Goal: Task Accomplishment & Management: Manage account settings

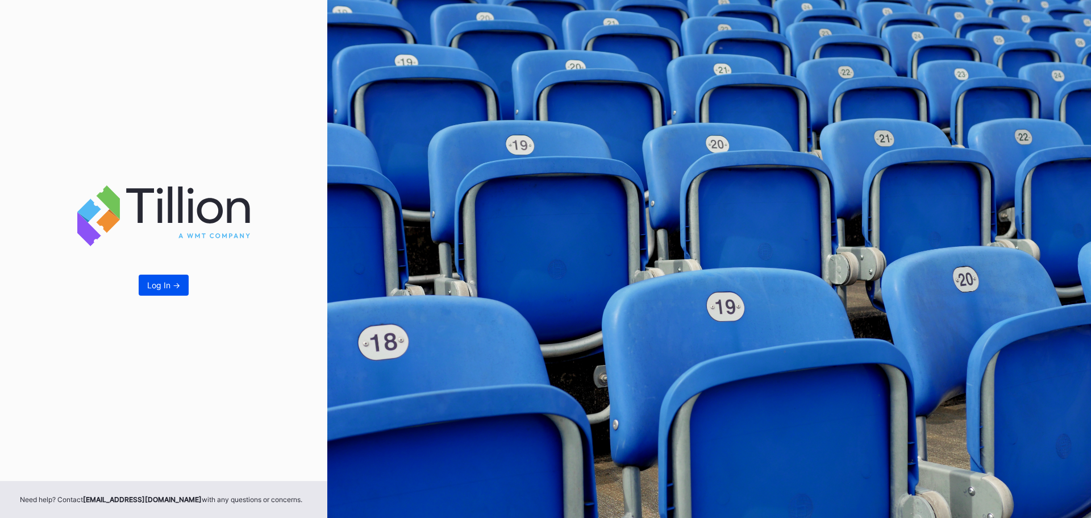
click at [148, 281] on div "Log In ->" at bounding box center [163, 285] width 33 height 10
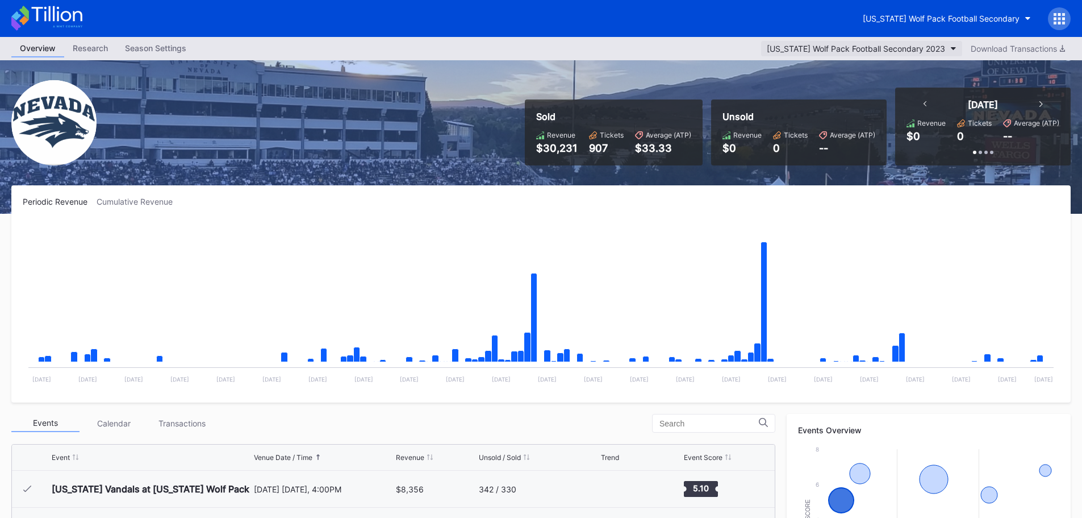
click at [948, 46] on button "Nevada Wolf Pack Football Secondary 2023" at bounding box center [861, 48] width 201 height 15
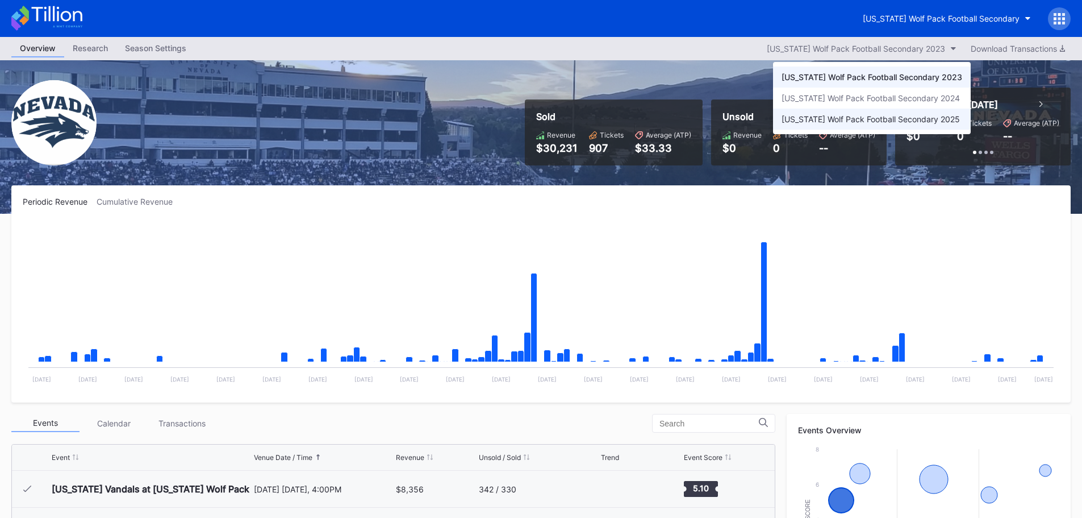
click at [932, 119] on div "[US_STATE] Wolf Pack Football Secondary 2025" at bounding box center [871, 119] width 178 height 10
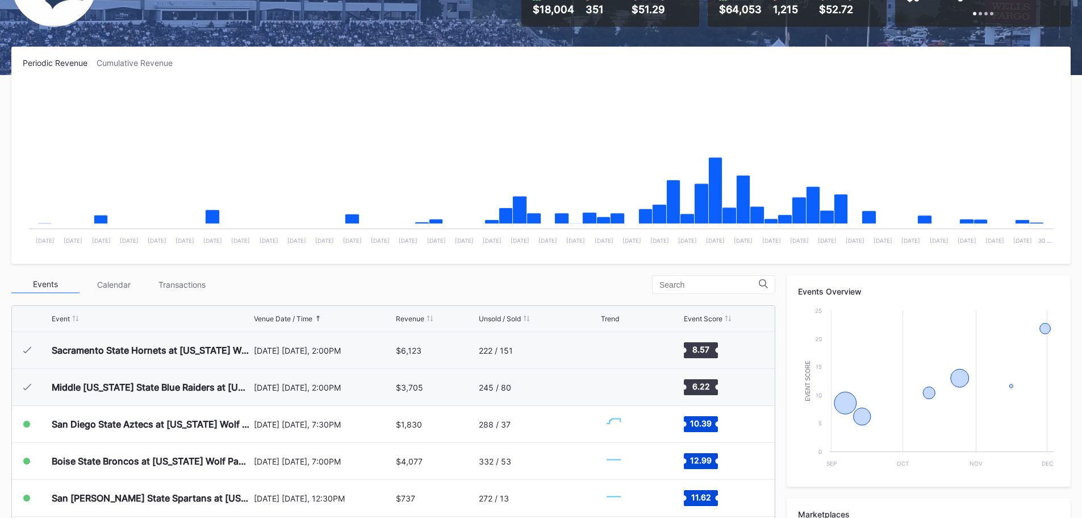
scroll to position [284, 0]
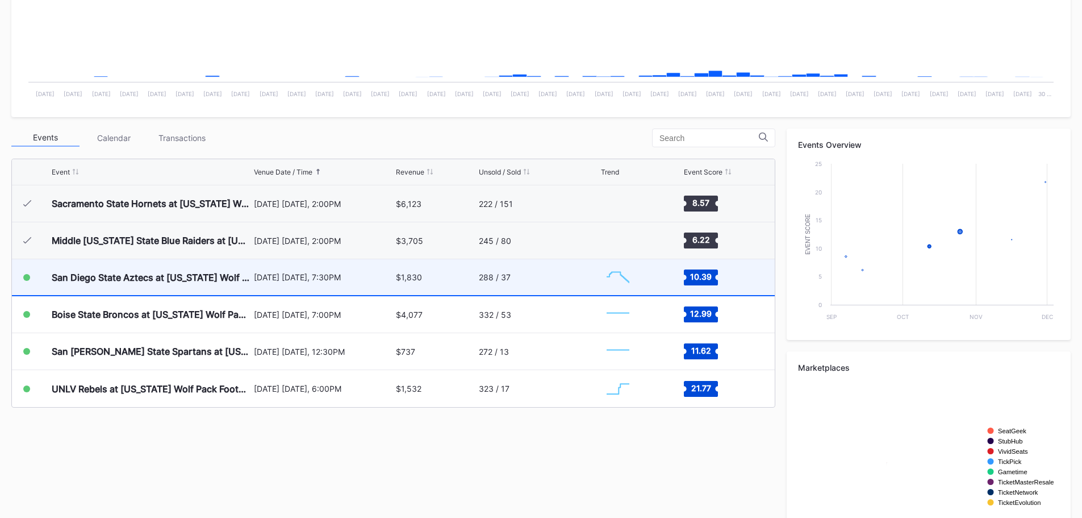
click at [447, 282] on div "$1,830" at bounding box center [436, 277] width 80 height 36
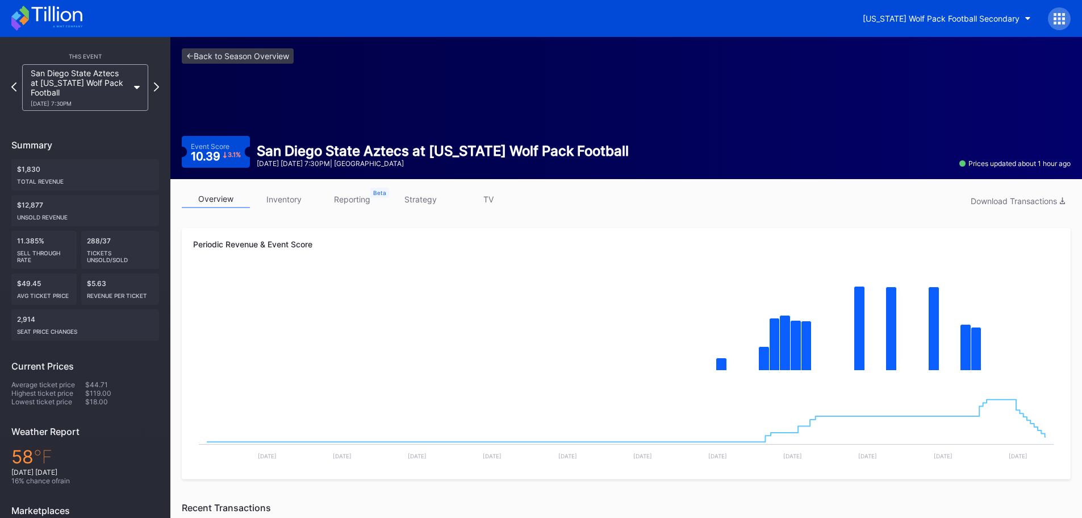
scroll to position [284, 0]
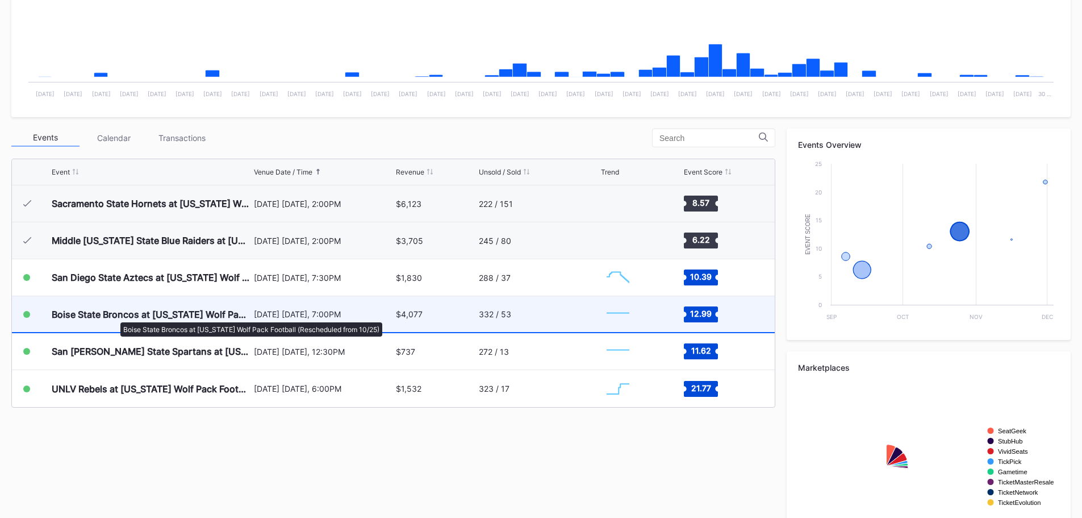
click at [141, 317] on div "Boise State Broncos at [US_STATE] Wolf Pack Football (Rescheduled from 10/25)" at bounding box center [151, 314] width 199 height 11
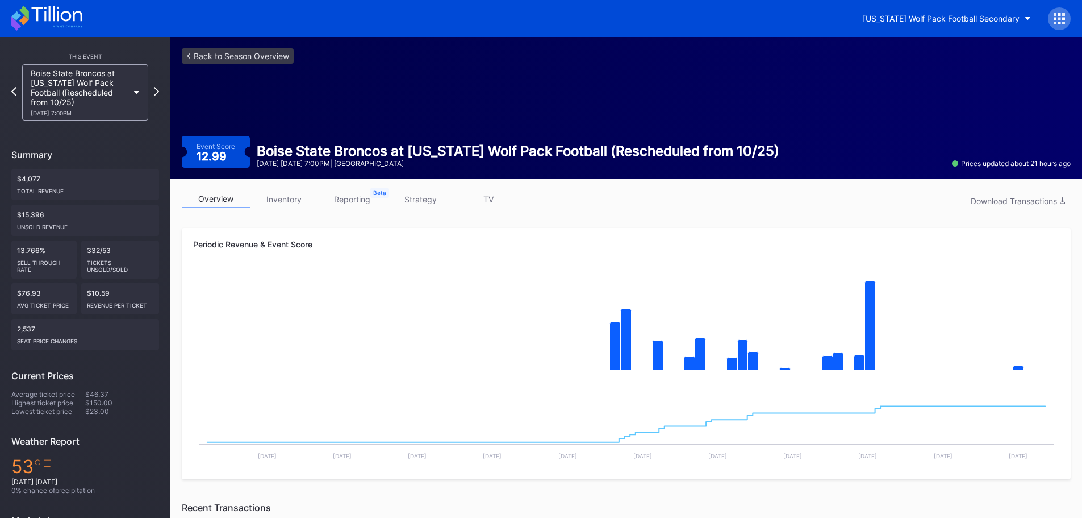
click at [273, 207] on link "inventory" at bounding box center [284, 199] width 68 height 18
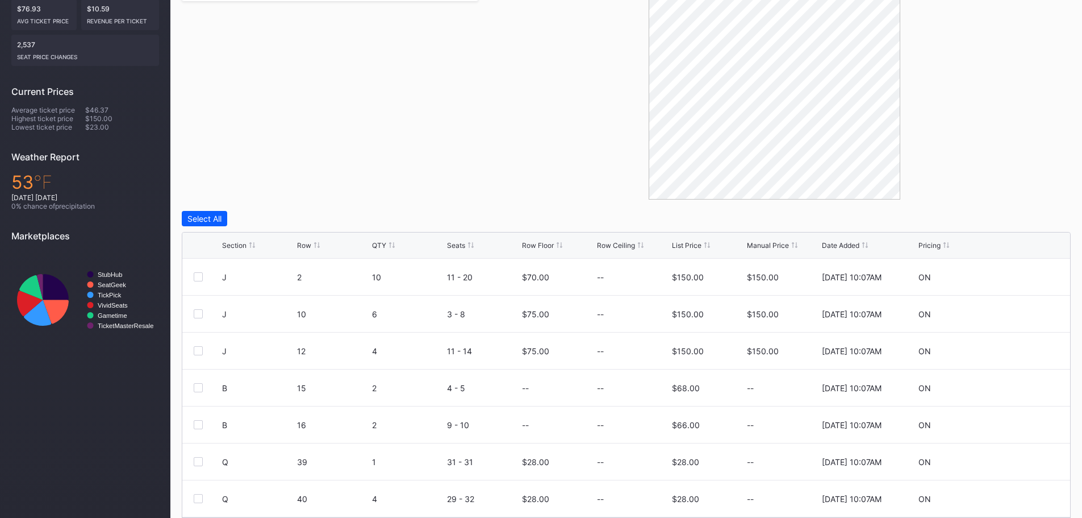
scroll to position [323, 0]
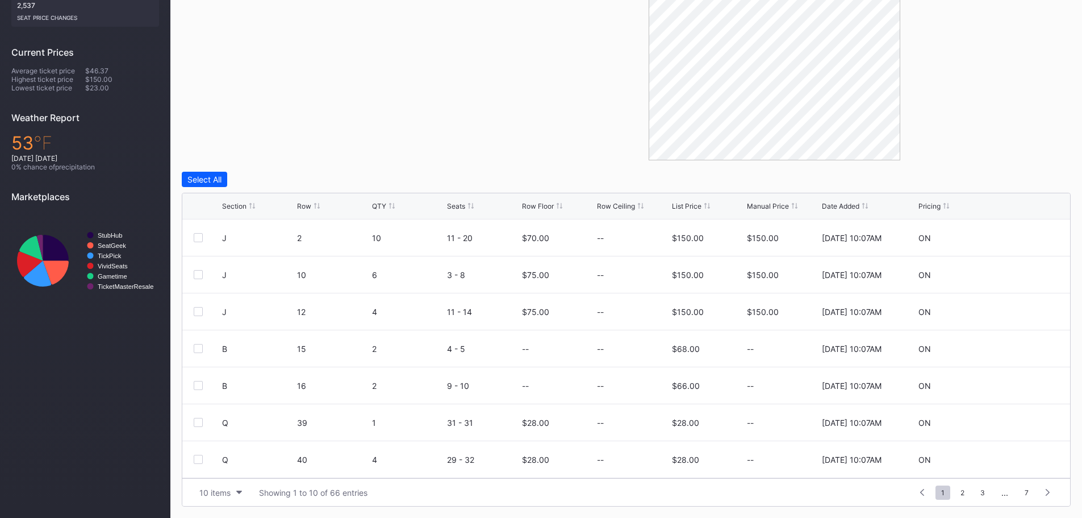
click at [241, 210] on div "Section" at bounding box center [234, 206] width 24 height 9
click at [1021, 238] on icon at bounding box center [1025, 238] width 9 height 9
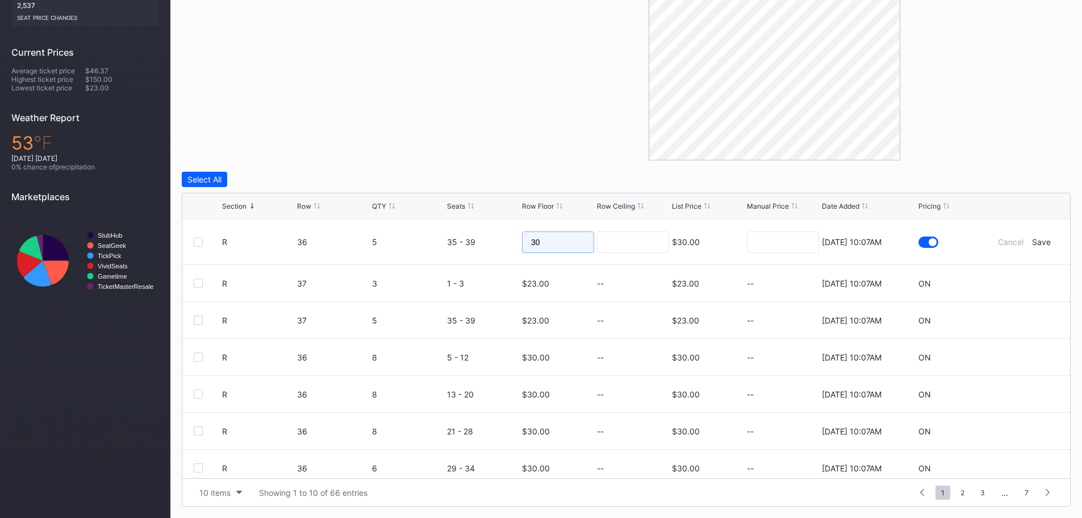
drag, startPoint x: 564, startPoint y: 239, endPoint x: 492, endPoint y: 231, distance: 72.0
click at [492, 231] on form "R 36 5 35 - 39 30 $30.00 8/20/2025 10:07AM Cancel Save" at bounding box center [640, 241] width 837 height 45
type input "22"
click at [672, 233] on div "$30.00" at bounding box center [686, 241] width 28 height 45
click at [652, 244] on input at bounding box center [633, 242] width 72 height 22
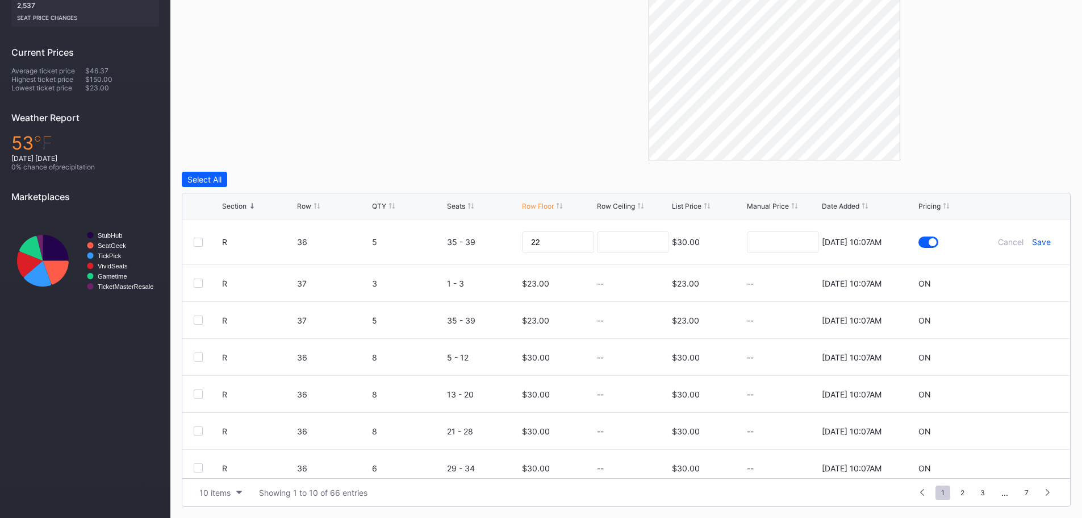
click at [1039, 243] on div "Save" at bounding box center [1041, 242] width 19 height 10
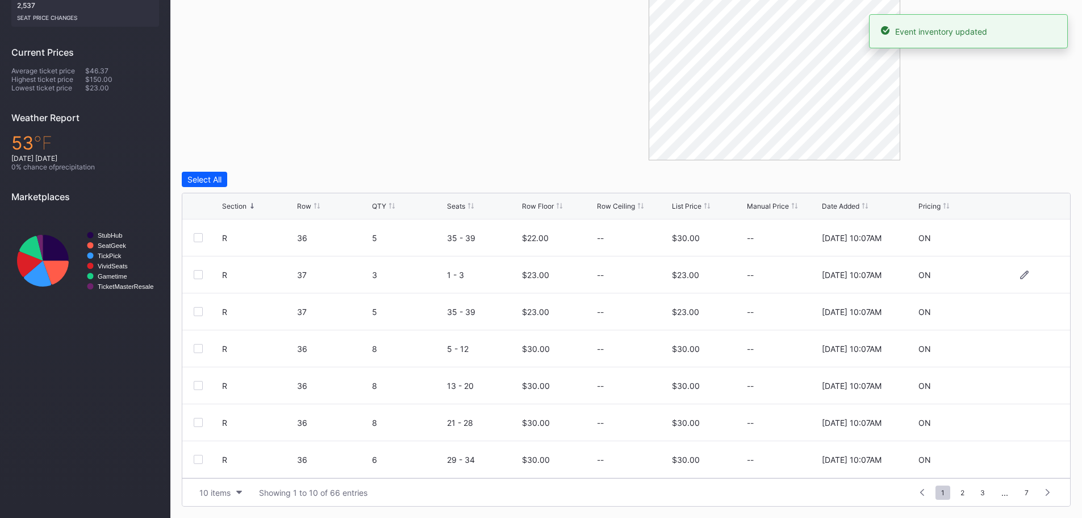
scroll to position [0, 0]
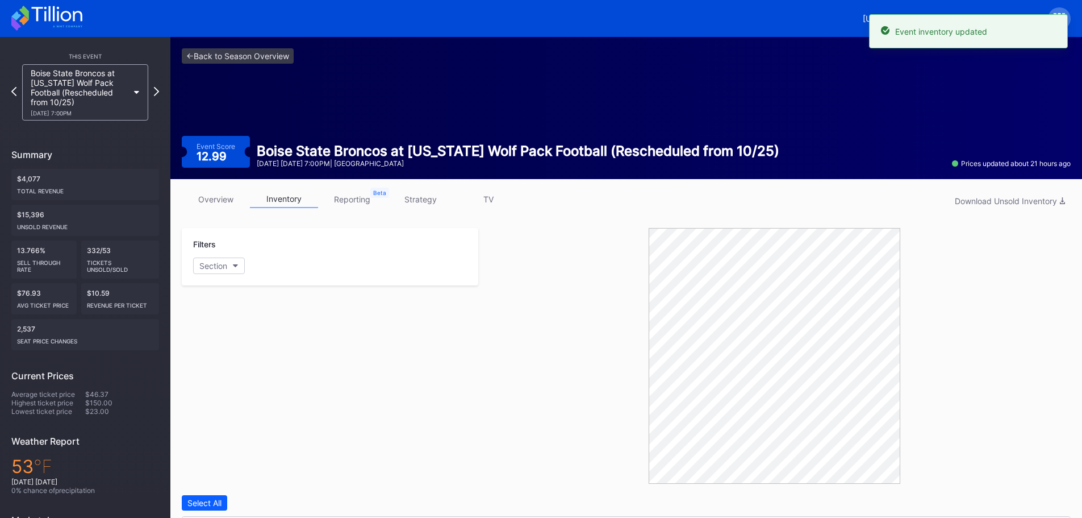
click at [63, 14] on icon at bounding box center [46, 18] width 71 height 25
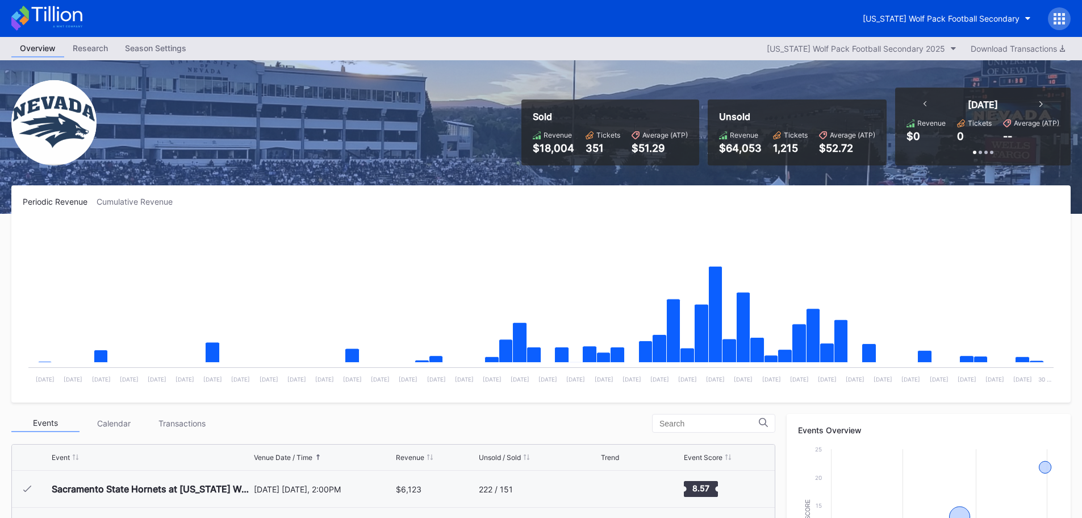
scroll to position [342, 0]
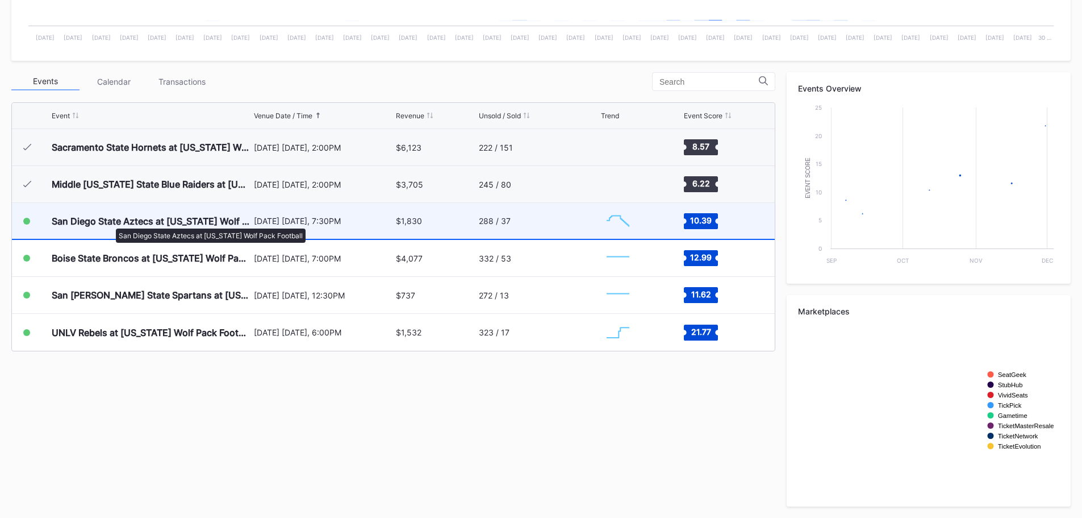
click at [110, 223] on div "San Diego State Aztecs at [US_STATE] Wolf Pack Football" at bounding box center [151, 220] width 199 height 11
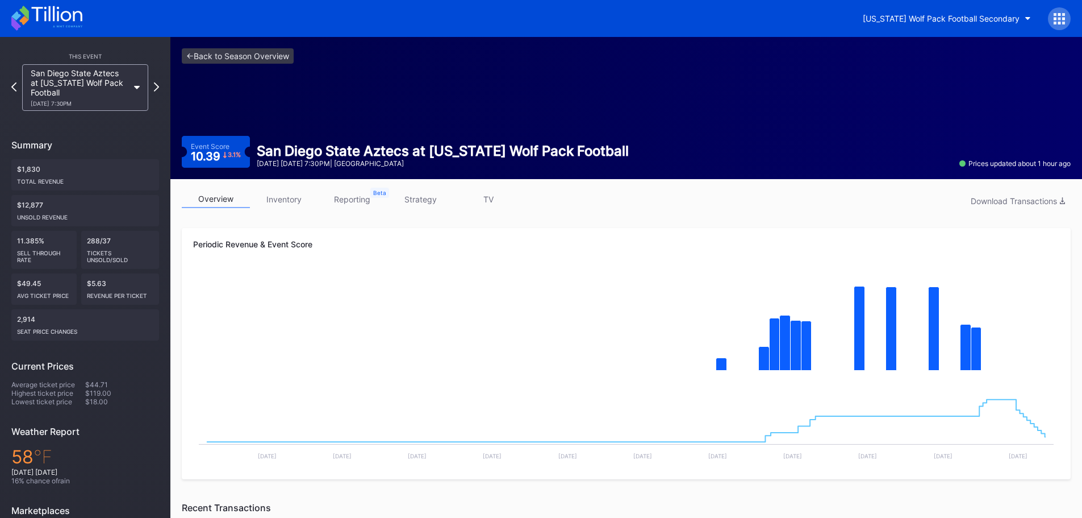
click at [67, 16] on icon at bounding box center [46, 18] width 71 height 25
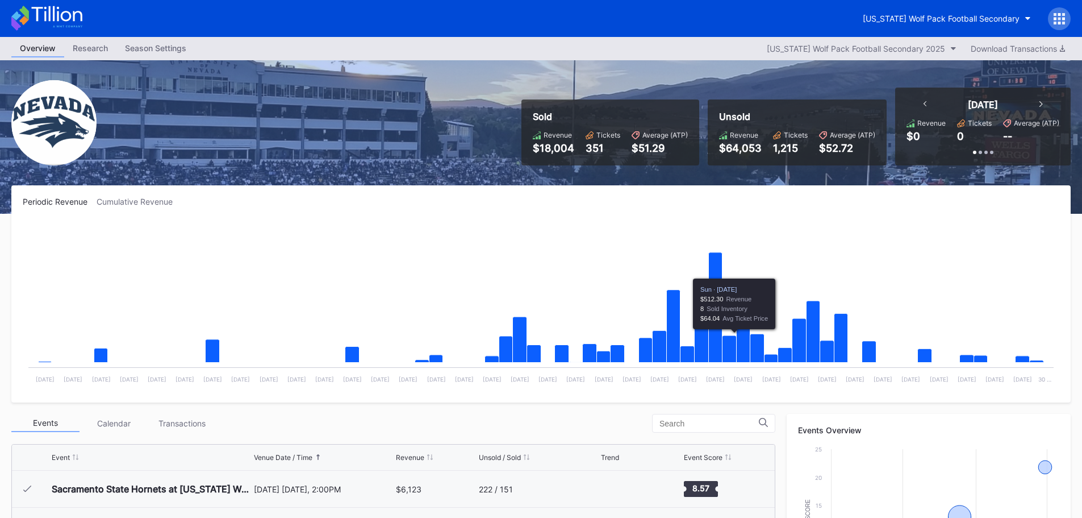
scroll to position [342, 0]
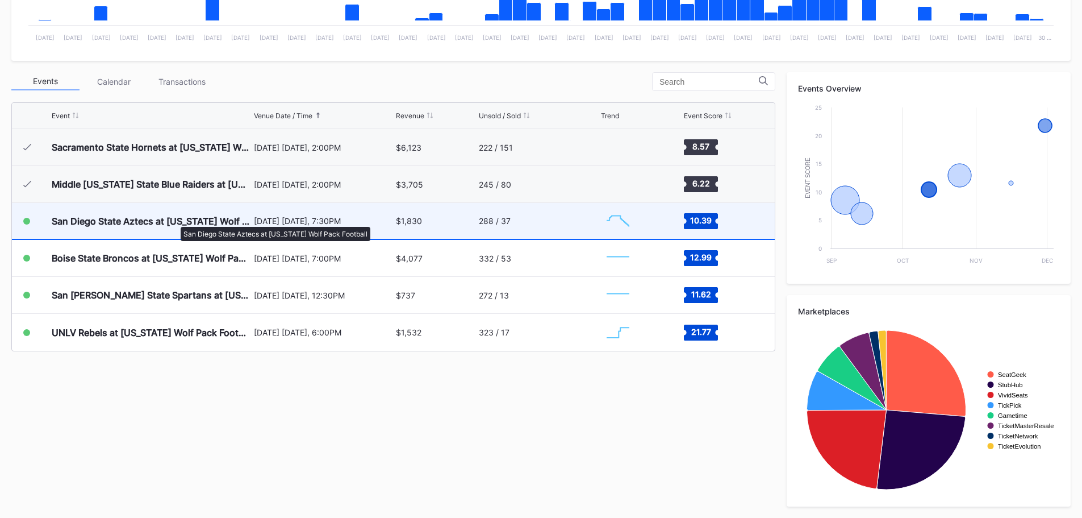
click at [175, 221] on div "San Diego State Aztecs at [US_STATE] Wolf Pack Football" at bounding box center [151, 220] width 199 height 11
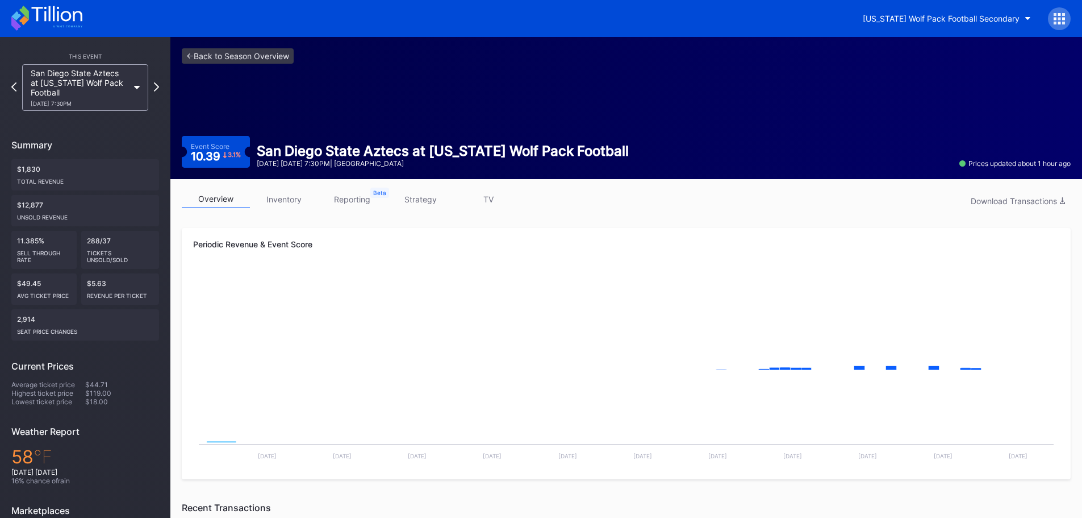
click at [55, 15] on icon at bounding box center [46, 18] width 71 height 25
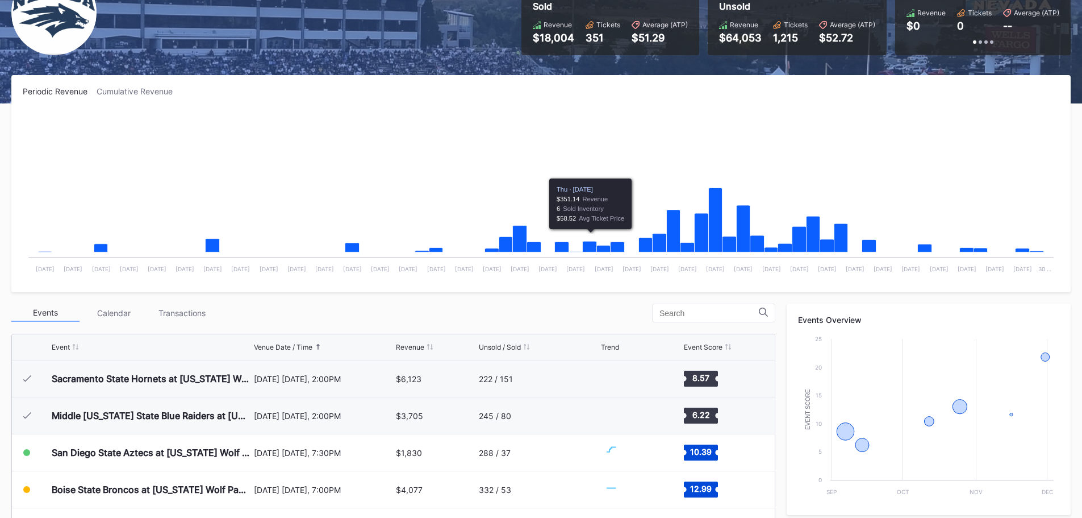
scroll to position [341, 0]
